Goal: Use online tool/utility

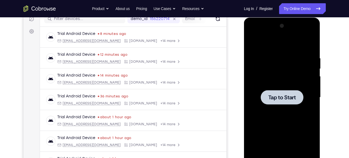
click at [287, 87] on div at bounding box center [282, 97] width 68 height 151
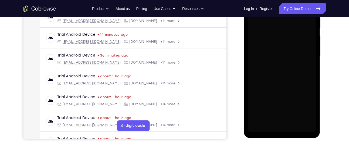
scroll to position [113, 0]
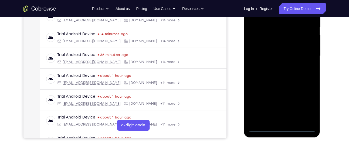
click at [282, 128] on div at bounding box center [282, 55] width 68 height 151
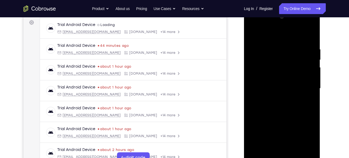
click at [306, 137] on div at bounding box center [282, 88] width 68 height 151
click at [273, 36] on div at bounding box center [282, 88] width 68 height 151
click at [305, 84] on div at bounding box center [282, 88] width 68 height 151
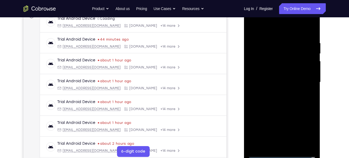
click at [276, 90] on div at bounding box center [282, 81] width 68 height 151
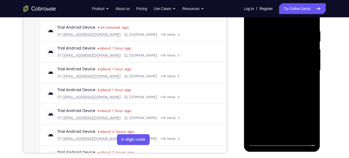
scroll to position [99, 0]
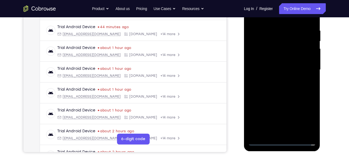
click at [290, 63] on div at bounding box center [282, 69] width 68 height 151
click at [287, 58] on div at bounding box center [282, 69] width 68 height 151
click at [278, 68] on div at bounding box center [282, 69] width 68 height 151
click at [273, 87] on div at bounding box center [282, 69] width 68 height 151
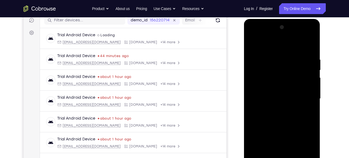
click at [285, 112] on div at bounding box center [282, 98] width 68 height 151
click at [285, 116] on div at bounding box center [282, 98] width 68 height 151
click at [287, 113] on div at bounding box center [282, 98] width 68 height 151
click at [308, 89] on div at bounding box center [282, 98] width 68 height 151
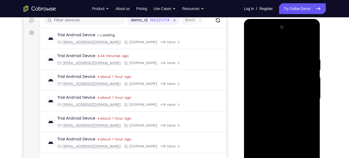
click at [293, 99] on div at bounding box center [282, 98] width 68 height 151
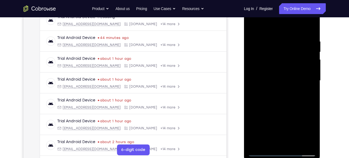
scroll to position [89, 0]
click at [280, 50] on div at bounding box center [282, 80] width 68 height 151
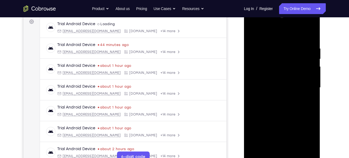
scroll to position [82, 0]
click at [282, 108] on div at bounding box center [282, 87] width 68 height 151
click at [312, 32] on div at bounding box center [282, 87] width 68 height 151
click at [253, 32] on div at bounding box center [282, 87] width 68 height 151
click at [295, 150] on div at bounding box center [282, 87] width 68 height 151
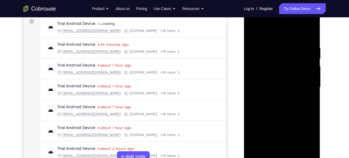
click at [287, 115] on div at bounding box center [282, 87] width 68 height 151
click at [287, 84] on div at bounding box center [282, 87] width 68 height 151
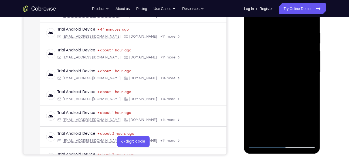
click at [272, 133] on div at bounding box center [282, 71] width 68 height 151
click at [313, 123] on div at bounding box center [282, 71] width 68 height 151
click at [310, 123] on div at bounding box center [282, 71] width 68 height 151
click at [309, 86] on div at bounding box center [282, 71] width 68 height 151
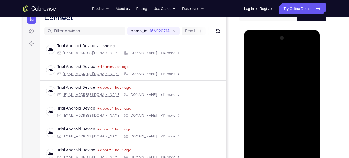
scroll to position [59, 0]
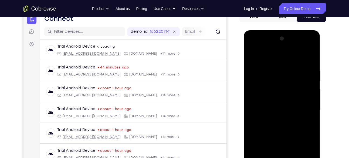
click at [255, 55] on div at bounding box center [282, 109] width 68 height 151
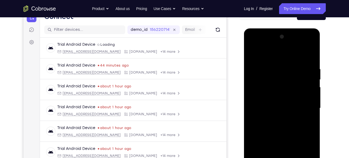
scroll to position [61, 0]
click at [254, 53] on div at bounding box center [282, 108] width 68 height 151
click at [275, 62] on div at bounding box center [282, 108] width 68 height 151
click at [312, 69] on div at bounding box center [282, 108] width 68 height 151
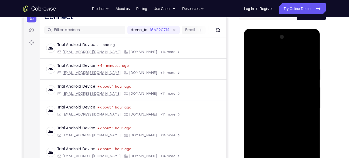
click at [311, 56] on div at bounding box center [282, 108] width 68 height 151
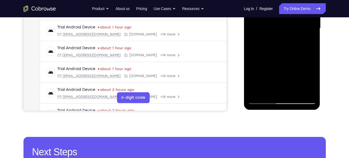
scroll to position [141, 0]
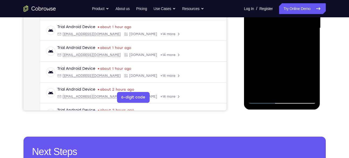
click at [295, 90] on div at bounding box center [282, 27] width 68 height 151
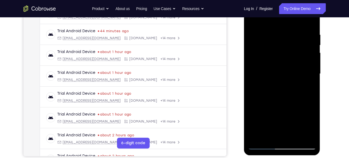
scroll to position [94, 0]
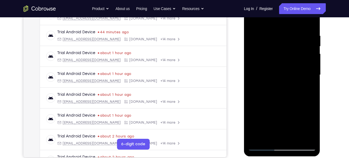
click at [253, 19] on div at bounding box center [282, 74] width 68 height 151
click at [258, 138] on div at bounding box center [282, 74] width 68 height 151
drag, startPoint x: 307, startPoint y: 31, endPoint x: 275, endPoint y: 33, distance: 31.1
click at [275, 33] on div at bounding box center [282, 74] width 68 height 151
drag, startPoint x: 305, startPoint y: 37, endPoint x: 268, endPoint y: 39, distance: 36.5
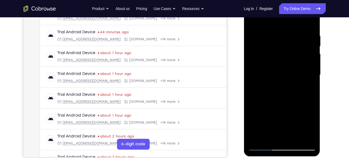
click at [268, 39] on div at bounding box center [282, 74] width 68 height 151
click at [307, 136] on div at bounding box center [282, 74] width 68 height 151
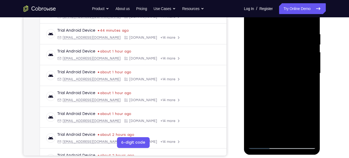
scroll to position [96, 0]
click at [255, 136] on div at bounding box center [282, 72] width 68 height 151
click at [295, 136] on div at bounding box center [282, 72] width 68 height 151
click at [254, 18] on div at bounding box center [282, 72] width 68 height 151
click at [257, 136] on div at bounding box center [282, 72] width 68 height 151
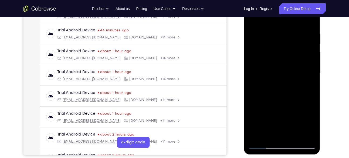
click at [257, 136] on div at bounding box center [282, 72] width 68 height 151
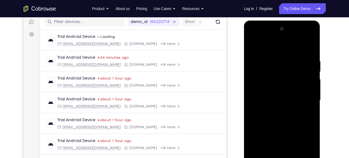
scroll to position [68, 0]
drag, startPoint x: 280, startPoint y: 90, endPoint x: 268, endPoint y: 59, distance: 33.4
click at [268, 59] on div at bounding box center [282, 100] width 68 height 151
drag, startPoint x: 289, startPoint y: 89, endPoint x: 270, endPoint y: 38, distance: 54.9
click at [270, 38] on div at bounding box center [282, 100] width 68 height 151
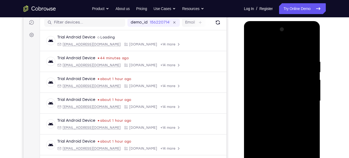
drag, startPoint x: 281, startPoint y: 95, endPoint x: 267, endPoint y: 49, distance: 47.5
click at [267, 49] on div at bounding box center [282, 100] width 68 height 151
drag, startPoint x: 283, startPoint y: 109, endPoint x: 268, endPoint y: 68, distance: 44.4
click at [268, 68] on div at bounding box center [282, 100] width 68 height 151
drag, startPoint x: 282, startPoint y: 131, endPoint x: 267, endPoint y: 88, distance: 45.3
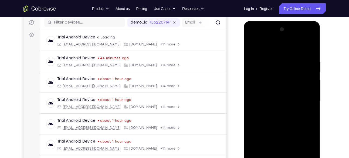
click at [267, 88] on div at bounding box center [282, 100] width 68 height 151
drag, startPoint x: 287, startPoint y: 130, endPoint x: 270, endPoint y: 95, distance: 37.9
click at [270, 95] on div at bounding box center [282, 100] width 68 height 151
click at [312, 56] on div at bounding box center [282, 100] width 68 height 151
drag, startPoint x: 298, startPoint y: 82, endPoint x: 295, endPoint y: 115, distance: 32.8
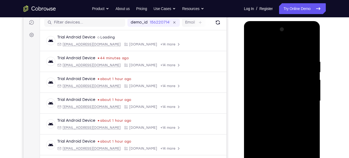
click at [295, 115] on div at bounding box center [282, 100] width 68 height 151
click at [312, 85] on div at bounding box center [282, 100] width 68 height 151
drag, startPoint x: 283, startPoint y: 112, endPoint x: 268, endPoint y: 66, distance: 48.1
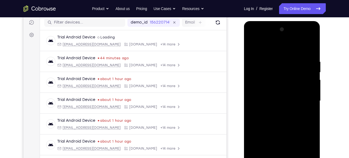
click at [268, 66] on div at bounding box center [282, 100] width 68 height 151
drag, startPoint x: 281, startPoint y: 120, endPoint x: 265, endPoint y: 65, distance: 57.7
click at [265, 65] on div at bounding box center [282, 100] width 68 height 151
drag, startPoint x: 282, startPoint y: 119, endPoint x: 265, endPoint y: 76, distance: 46.4
click at [265, 76] on div at bounding box center [282, 100] width 68 height 151
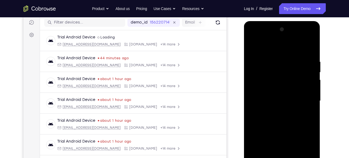
drag, startPoint x: 281, startPoint y: 108, endPoint x: 268, endPoint y: 76, distance: 34.9
click at [268, 76] on div at bounding box center [282, 100] width 68 height 151
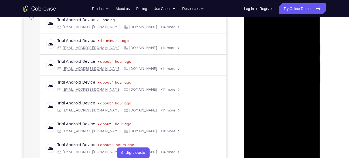
scroll to position [86, 0]
drag, startPoint x: 281, startPoint y: 126, endPoint x: 265, endPoint y: 81, distance: 47.4
click at [265, 81] on div at bounding box center [282, 83] width 68 height 151
click at [295, 147] on div at bounding box center [282, 83] width 68 height 151
click at [275, 81] on div at bounding box center [282, 83] width 68 height 151
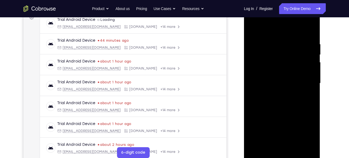
click at [275, 70] on div at bounding box center [282, 83] width 68 height 151
click at [285, 117] on div at bounding box center [282, 83] width 68 height 151
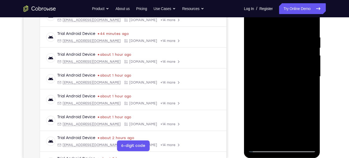
scroll to position [92, 0]
click at [269, 78] on div at bounding box center [282, 76] width 68 height 151
click at [268, 136] on div at bounding box center [282, 76] width 68 height 151
click at [311, 126] on div at bounding box center [282, 76] width 68 height 151
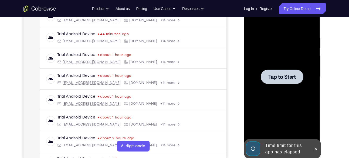
click at [284, 74] on span "Tap to Start" at bounding box center [282, 76] width 28 height 5
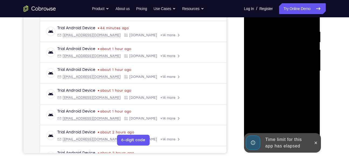
scroll to position [99, 0]
click at [316, 138] on button at bounding box center [316, 142] width 9 height 9
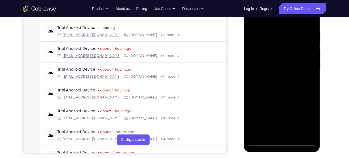
click at [282, 141] on div at bounding box center [282, 70] width 68 height 151
click at [306, 117] on div at bounding box center [282, 70] width 68 height 151
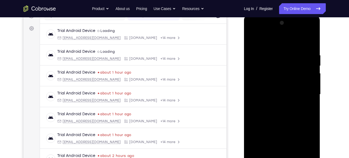
scroll to position [75, 0]
click at [268, 40] on div at bounding box center [282, 94] width 68 height 151
click at [304, 91] on div at bounding box center [282, 94] width 68 height 151
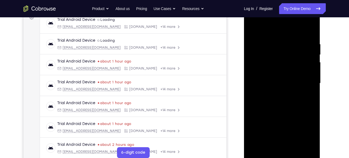
scroll to position [86, 0]
click at [275, 92] on div at bounding box center [282, 82] width 68 height 151
click at [278, 75] on div at bounding box center [282, 82] width 68 height 151
click at [289, 70] on div at bounding box center [282, 82] width 68 height 151
click at [277, 81] on div at bounding box center [282, 82] width 68 height 151
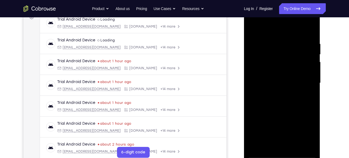
click at [284, 103] on div at bounding box center [282, 82] width 68 height 151
click at [277, 42] on div at bounding box center [282, 82] width 68 height 151
click at [304, 29] on div at bounding box center [282, 82] width 68 height 151
click at [262, 153] on div at bounding box center [282, 82] width 68 height 151
click at [295, 147] on div at bounding box center [282, 82] width 68 height 151
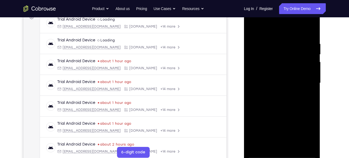
click at [285, 110] on div at bounding box center [282, 82] width 68 height 151
click at [291, 77] on div at bounding box center [282, 82] width 68 height 151
click at [271, 143] on div at bounding box center [282, 82] width 68 height 151
click at [310, 134] on div at bounding box center [282, 82] width 68 height 151
click at [282, 61] on div at bounding box center [282, 82] width 68 height 151
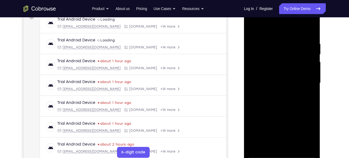
click at [299, 108] on div at bounding box center [282, 82] width 68 height 151
click at [273, 82] on div at bounding box center [282, 82] width 68 height 151
click at [285, 132] on div at bounding box center [282, 82] width 68 height 151
click at [284, 124] on div at bounding box center [282, 82] width 68 height 151
click at [312, 134] on div at bounding box center [282, 82] width 68 height 151
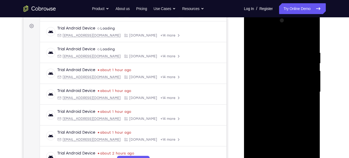
scroll to position [77, 0]
click at [252, 39] on div at bounding box center [282, 92] width 68 height 151
click at [274, 101] on div at bounding box center [282, 92] width 68 height 151
click at [253, 39] on div at bounding box center [282, 92] width 68 height 151
click at [255, 37] on div at bounding box center [282, 92] width 68 height 151
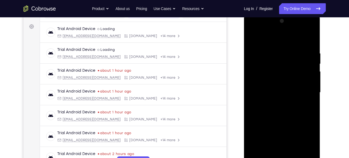
click at [312, 95] on div at bounding box center [282, 92] width 68 height 151
drag, startPoint x: 292, startPoint y: 102, endPoint x: 272, endPoint y: 60, distance: 46.2
click at [272, 60] on div at bounding box center [282, 92] width 68 height 151
click at [252, 85] on div at bounding box center [282, 92] width 68 height 151
drag, startPoint x: 287, startPoint y: 110, endPoint x: 268, endPoint y: 57, distance: 56.4
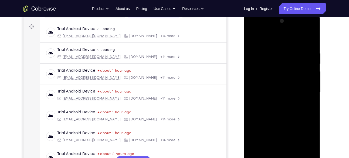
click at [268, 57] on div at bounding box center [282, 92] width 68 height 151
drag, startPoint x: 285, startPoint y: 122, endPoint x: 266, endPoint y: 72, distance: 53.6
click at [266, 72] on div at bounding box center [282, 92] width 68 height 151
drag, startPoint x: 286, startPoint y: 110, endPoint x: 267, endPoint y: 64, distance: 49.9
click at [267, 64] on div at bounding box center [282, 92] width 68 height 151
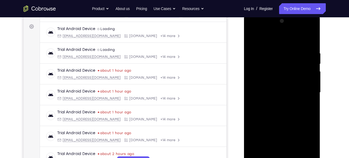
drag, startPoint x: 285, startPoint y: 116, endPoint x: 269, endPoint y: 69, distance: 49.8
click at [269, 69] on div at bounding box center [282, 92] width 68 height 151
drag, startPoint x: 287, startPoint y: 107, endPoint x: 281, endPoint y: 102, distance: 8.1
click at [281, 102] on div at bounding box center [282, 92] width 68 height 151
click at [312, 38] on div at bounding box center [282, 92] width 68 height 151
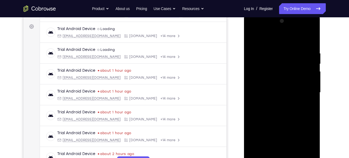
click at [256, 123] on div at bounding box center [282, 92] width 68 height 151
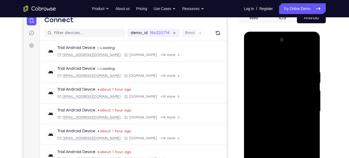
scroll to position [58, 0]
click at [253, 57] on div at bounding box center [282, 111] width 68 height 151
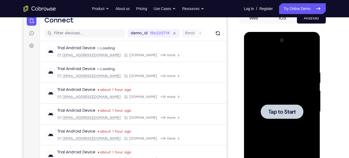
click at [285, 107] on div at bounding box center [282, 111] width 43 height 14
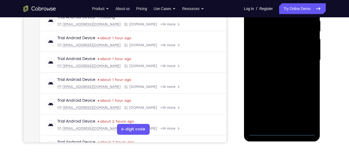
scroll to position [110, 0]
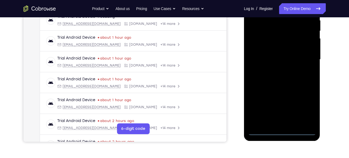
click at [282, 131] on div at bounding box center [282, 59] width 68 height 151
click at [306, 107] on div at bounding box center [282, 59] width 68 height 151
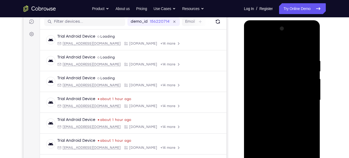
scroll to position [69, 0]
click at [273, 48] on div at bounding box center [282, 100] width 68 height 151
click at [304, 96] on div at bounding box center [282, 100] width 68 height 151
click at [278, 110] on div at bounding box center [282, 100] width 68 height 151
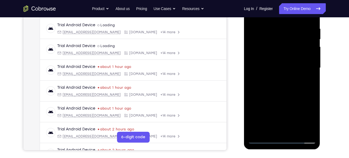
scroll to position [102, 0]
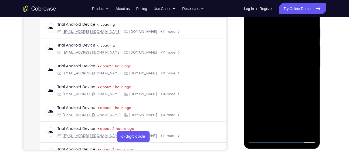
click at [277, 58] on div at bounding box center [282, 67] width 68 height 151
click at [280, 54] on div at bounding box center [282, 67] width 68 height 151
click at [283, 67] on div at bounding box center [282, 67] width 68 height 151
click at [275, 83] on div at bounding box center [282, 67] width 68 height 151
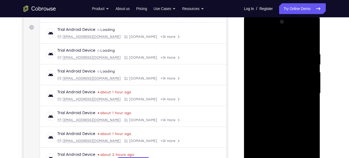
scroll to position [75, 0]
click at [288, 112] on div at bounding box center [282, 93] width 68 height 151
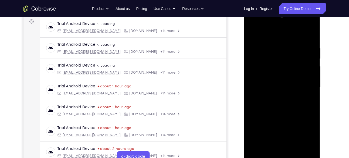
click at [283, 109] on div at bounding box center [282, 87] width 68 height 151
click at [306, 35] on div at bounding box center [282, 87] width 68 height 151
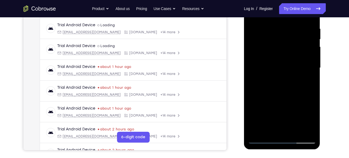
scroll to position [102, 0]
click at [296, 129] on div at bounding box center [282, 67] width 68 height 151
click at [286, 96] on div at bounding box center [282, 67] width 68 height 151
click at [294, 63] on div at bounding box center [282, 67] width 68 height 151
click at [277, 127] on div at bounding box center [282, 67] width 68 height 151
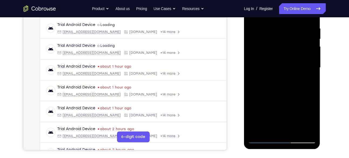
scroll to position [62, 0]
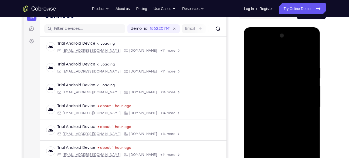
click at [254, 53] on div at bounding box center [282, 106] width 68 height 151
click at [253, 51] on div at bounding box center [282, 106] width 68 height 151
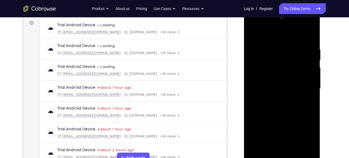
scroll to position [80, 0]
click at [280, 41] on div at bounding box center [282, 88] width 68 height 151
click at [303, 98] on div at bounding box center [282, 88] width 68 height 151
click at [305, 97] on div at bounding box center [282, 88] width 68 height 151
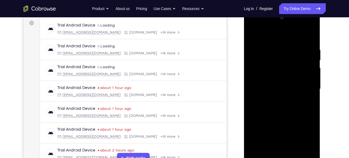
click at [310, 37] on div at bounding box center [282, 88] width 68 height 151
click at [309, 37] on div at bounding box center [282, 88] width 68 height 151
